Goal: Information Seeking & Learning: Learn about a topic

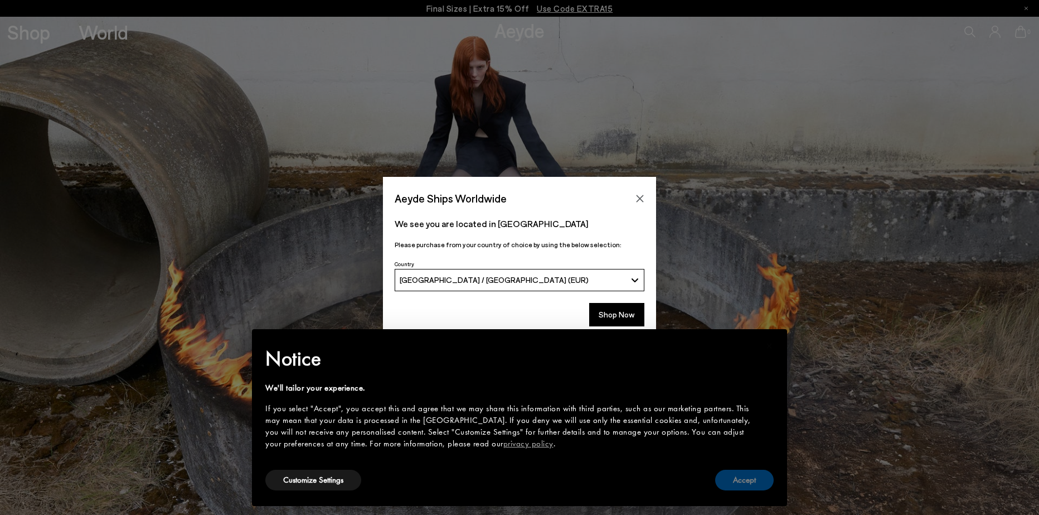
click at [755, 477] on button "Accept" at bounding box center [744, 479] width 59 height 21
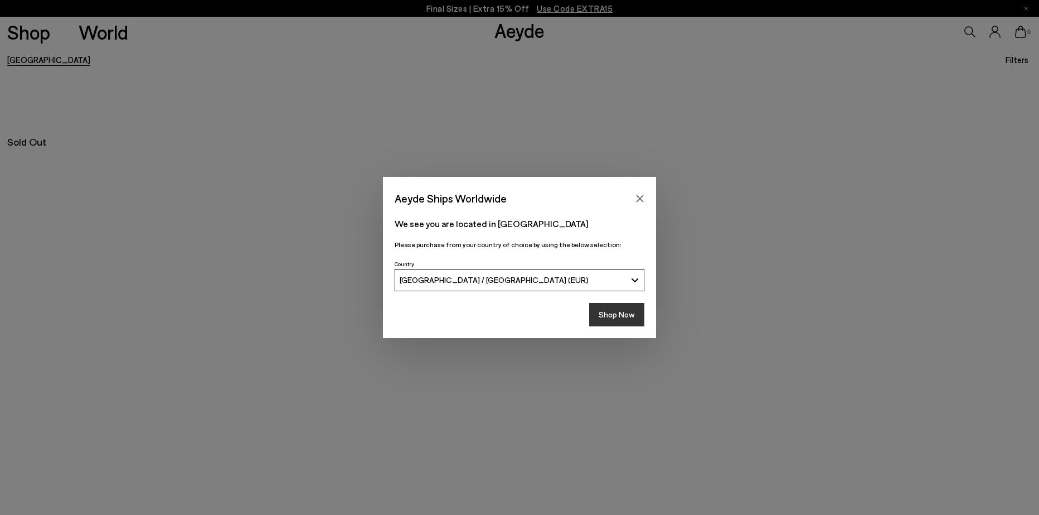
click at [608, 305] on button "Shop Now" at bounding box center [616, 314] width 55 height 23
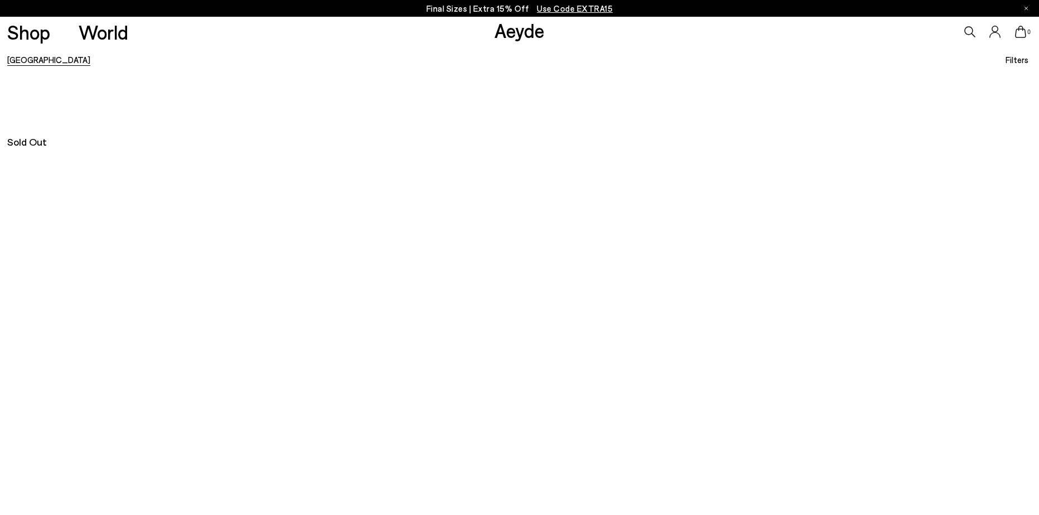
click at [524, 44] on div "Aeyde" at bounding box center [520, 31] width 50 height 30
click at [520, 39] on link "Aeyde" at bounding box center [520, 29] width 50 height 23
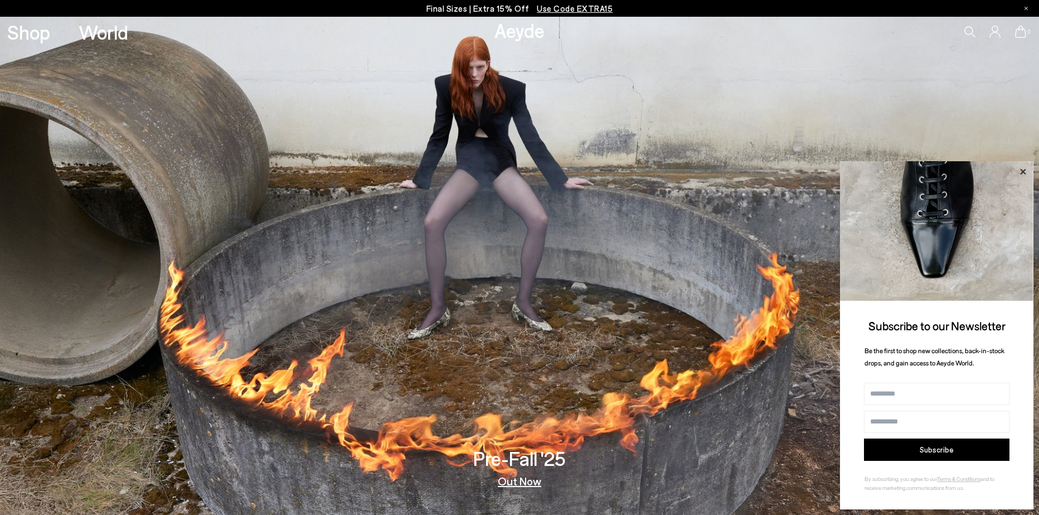
click at [1024, 175] on icon at bounding box center [1023, 171] width 14 height 14
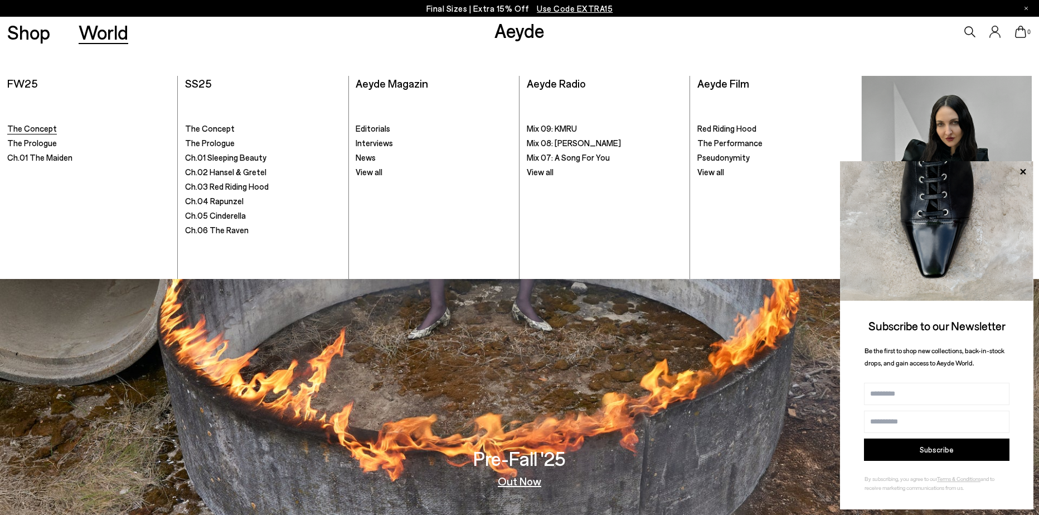
click at [38, 132] on span "The Concept" at bounding box center [32, 128] width 50 height 10
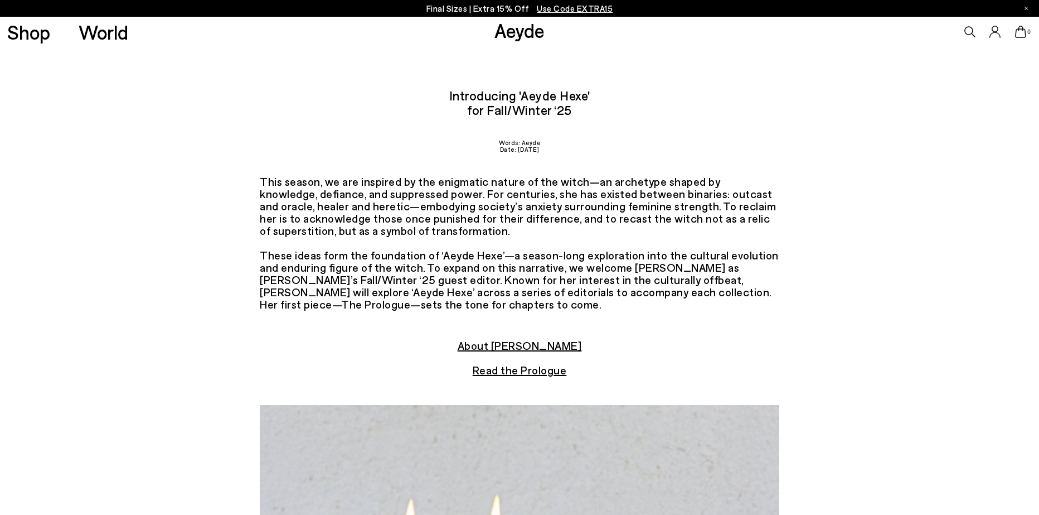
click at [168, 355] on div "About [PERSON_NAME] Read the Prologue" at bounding box center [519, 372] width 1039 height 66
